Goal: Download file/media

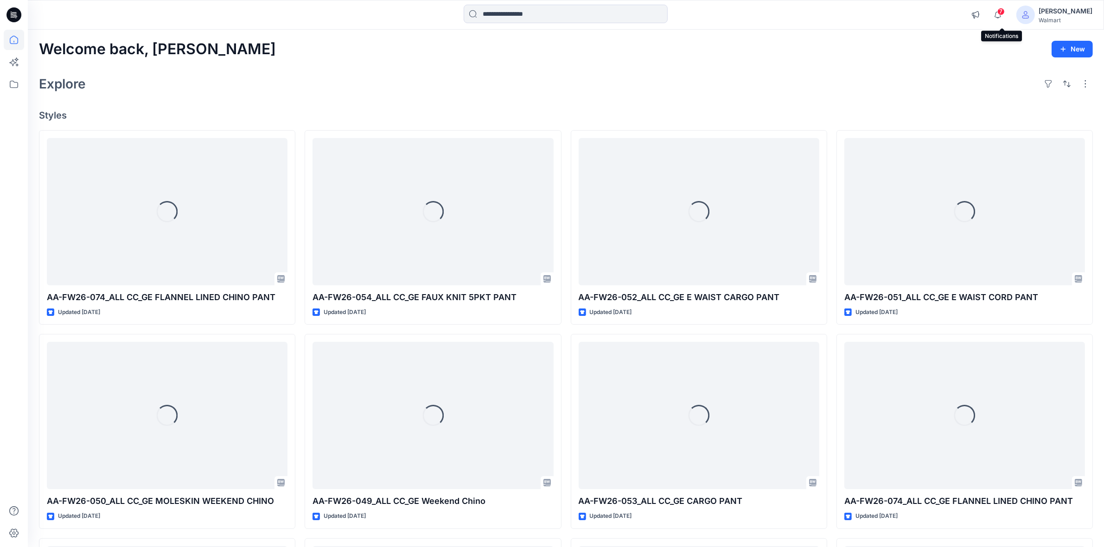
click at [1002, 14] on span "7" at bounding box center [1000, 11] width 7 height 7
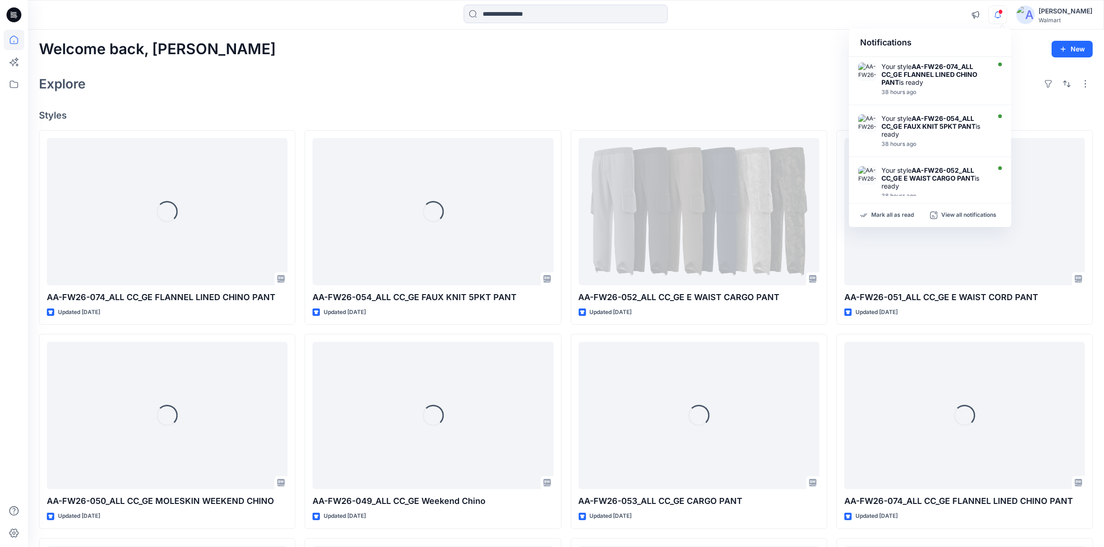
click at [684, 68] on div "Welcome back, [PERSON_NAME] New Explore Styles Loading... AA-FW26-074_ALL CC_GE…" at bounding box center [566, 404] width 1076 height 748
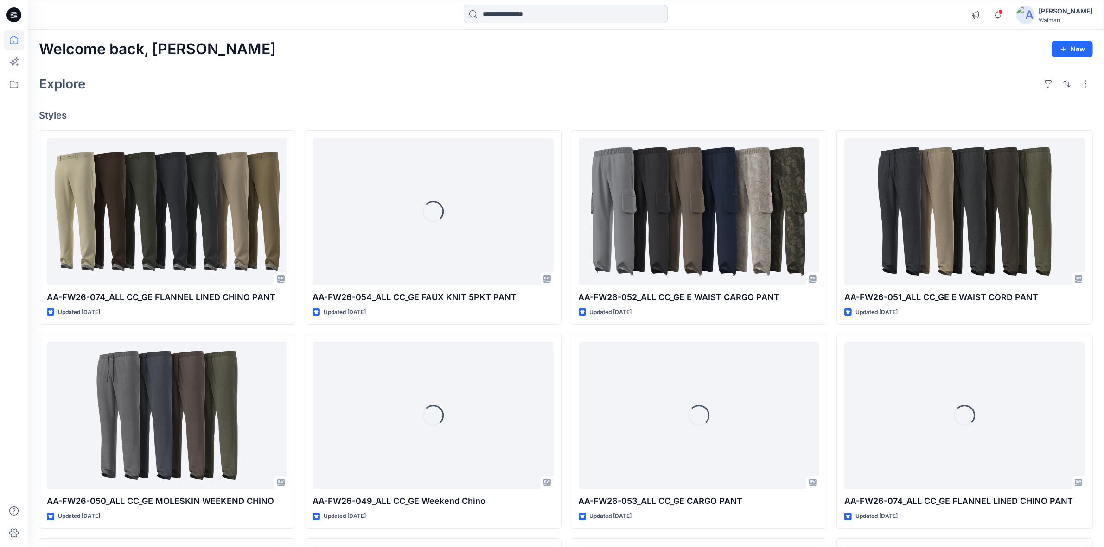
click at [532, 15] on input at bounding box center [566, 14] width 204 height 19
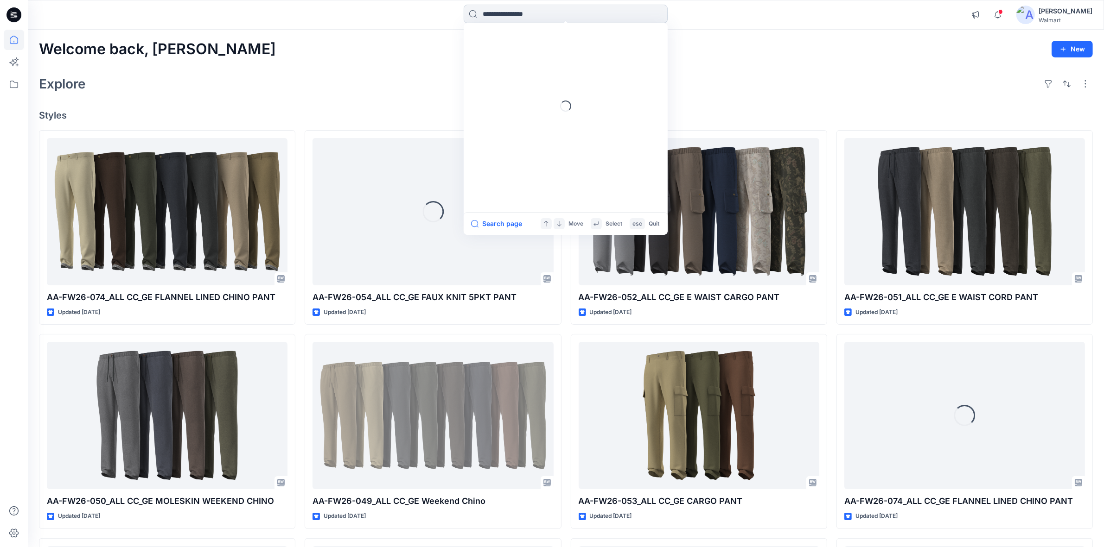
paste input "**********"
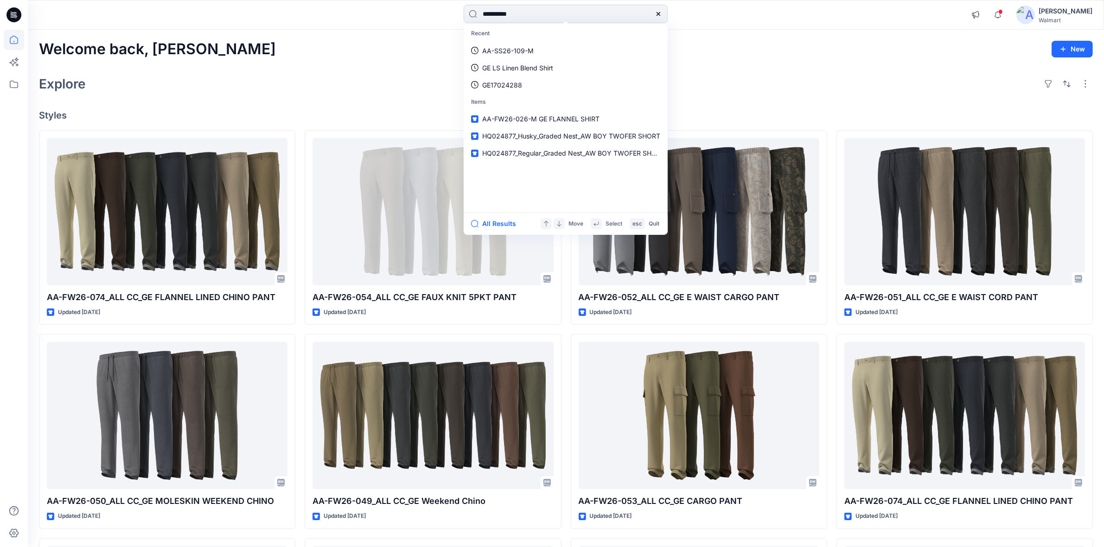
type input "**********"
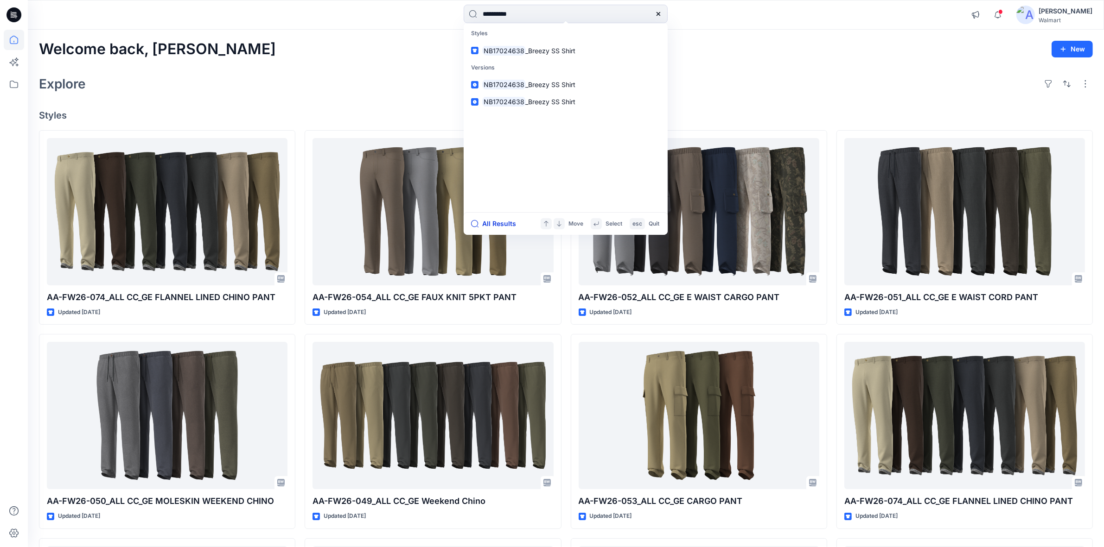
click at [498, 227] on button "All Results" at bounding box center [496, 223] width 51 height 11
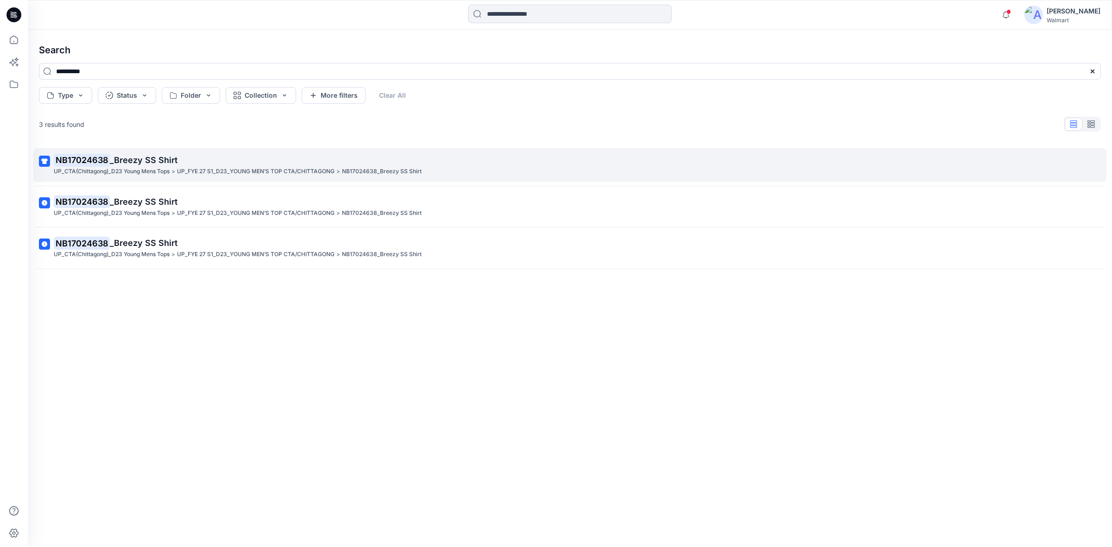
click at [158, 165] on p "NB17024638 _Breezy SS Shirt" at bounding box center [569, 160] width 1031 height 13
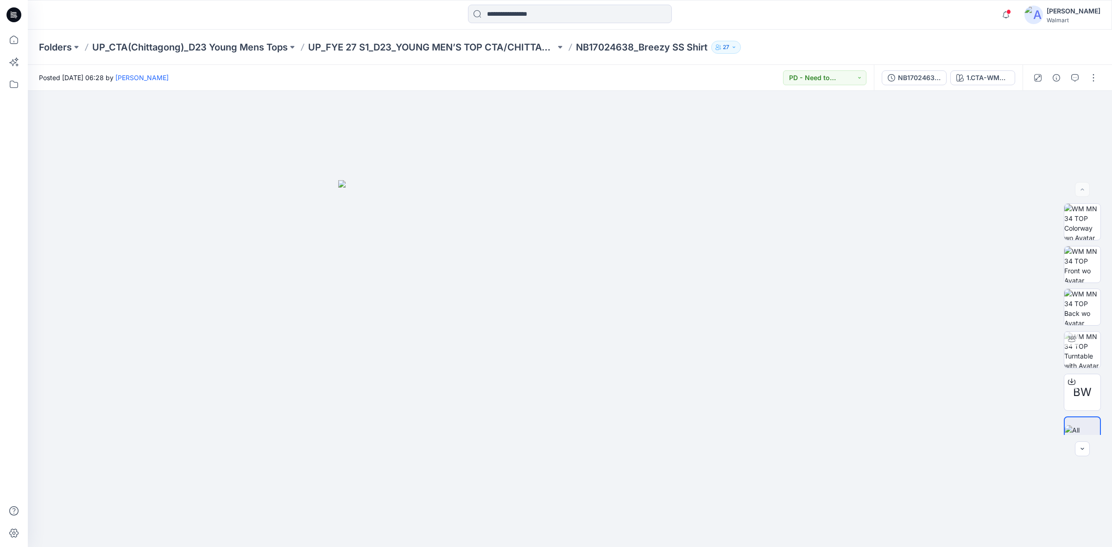
click at [861, 36] on div "Folders UP_CTA(Chittagong)_D23 Young Mens Tops UP_FYE 27 S1_D23_YOUNG MEN’S TOP…" at bounding box center [570, 47] width 1085 height 35
click at [921, 78] on div "NB17024638_Breezy SS Shirt" at bounding box center [919, 78] width 43 height 10
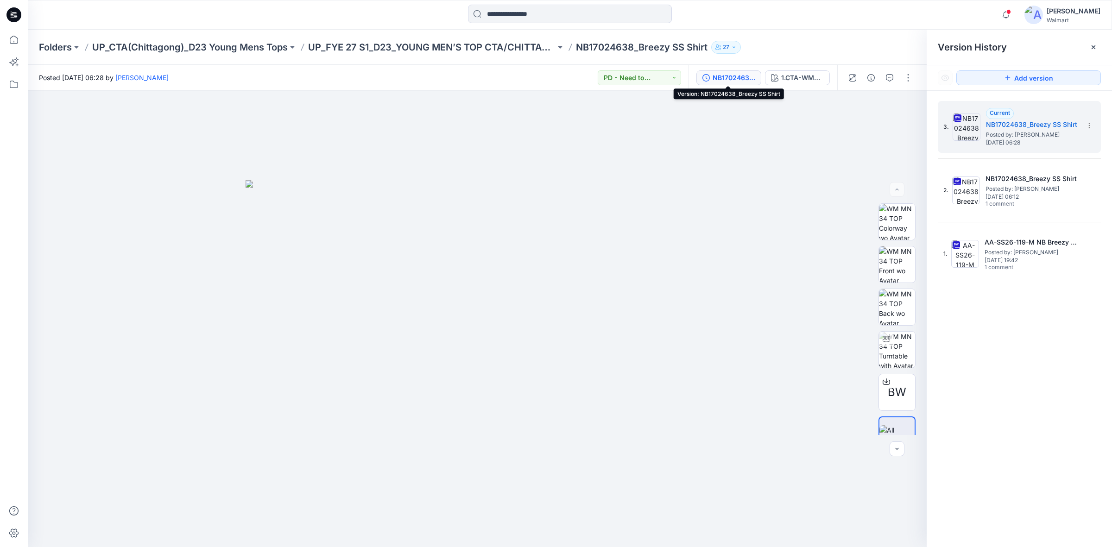
click at [779, 8] on div at bounding box center [570, 15] width 542 height 20
click at [903, 381] on div "BW" at bounding box center [897, 392] width 37 height 37
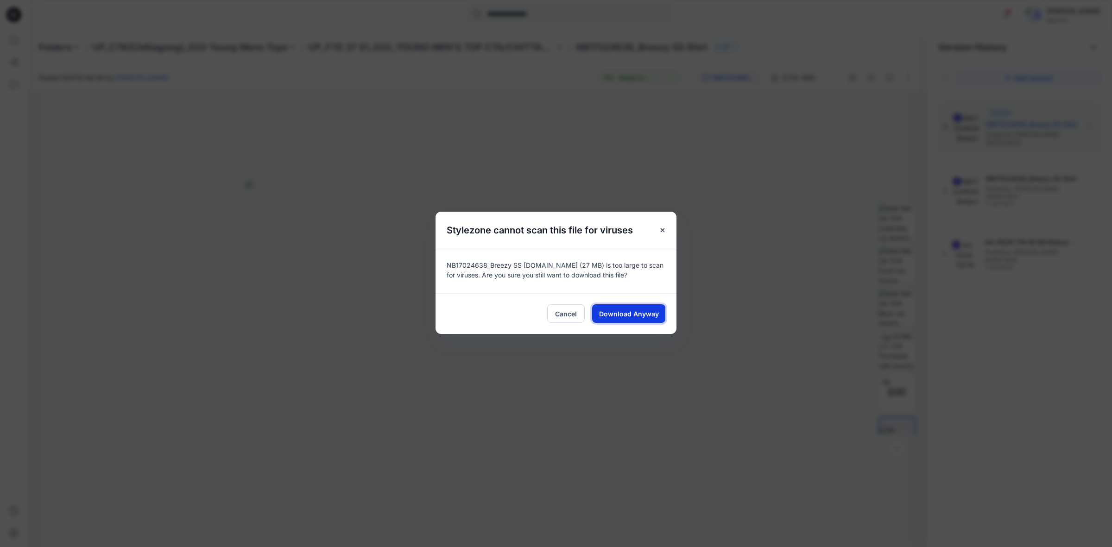
click at [608, 317] on span "Download Anyway" at bounding box center [629, 314] width 60 height 10
